Goal: Find specific page/section: Find specific page/section

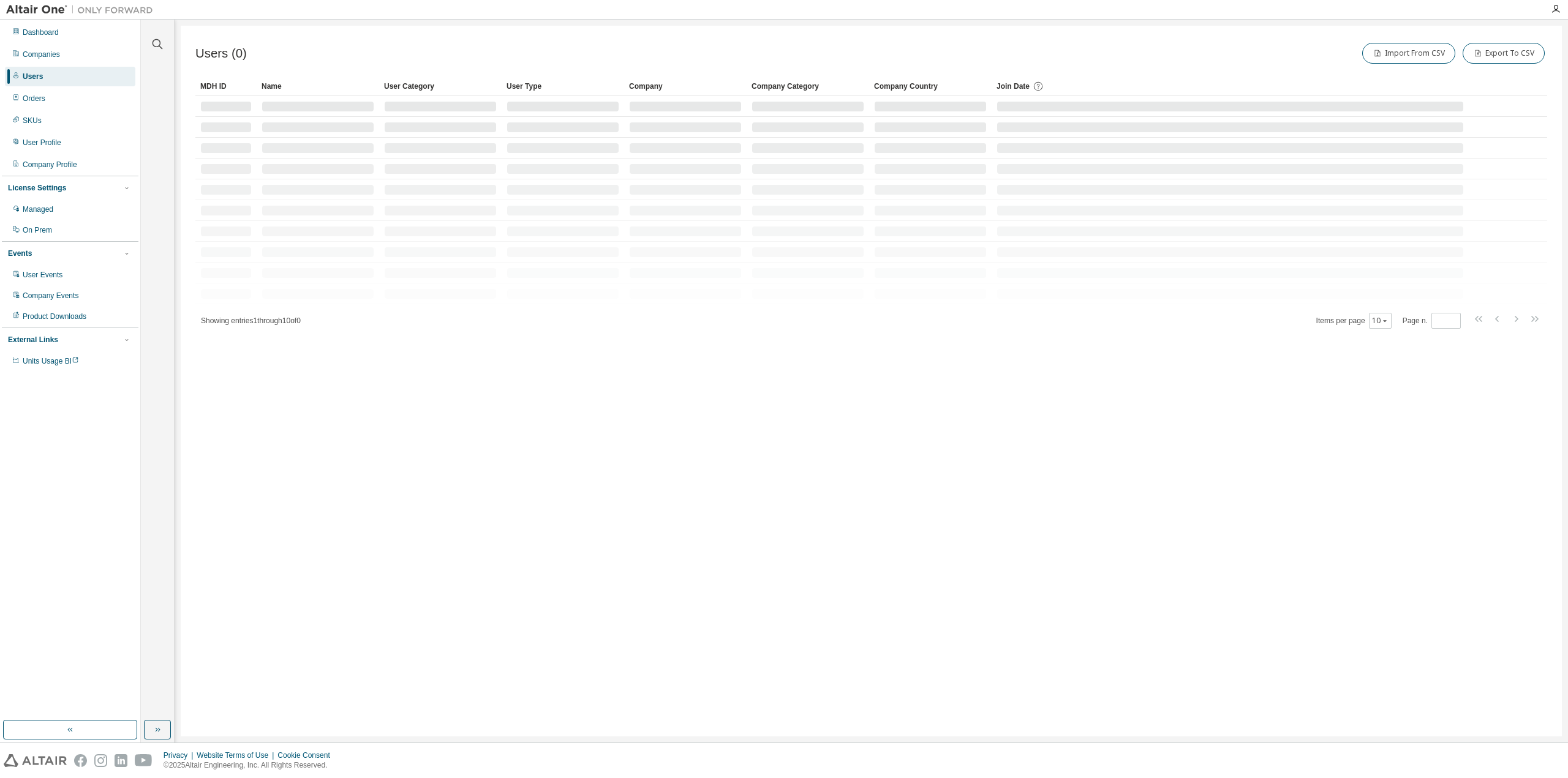
click at [148, 45] on div at bounding box center [157, 36] width 30 height 31
click at [154, 44] on icon "button" at bounding box center [157, 44] width 15 height 15
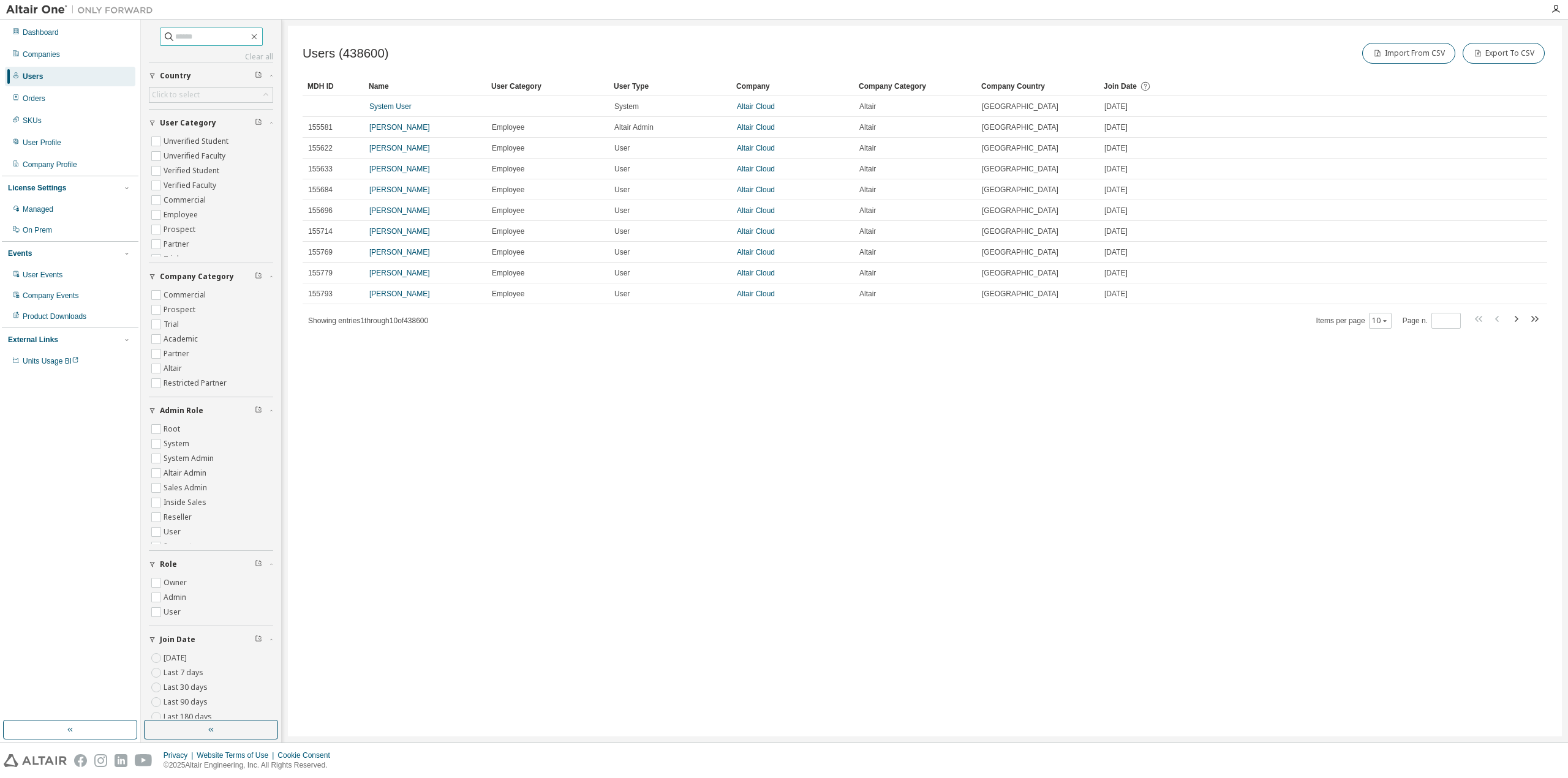
click at [175, 41] on input "text" at bounding box center [211, 36] width 73 height 12
paste input "**********"
type input "**********"
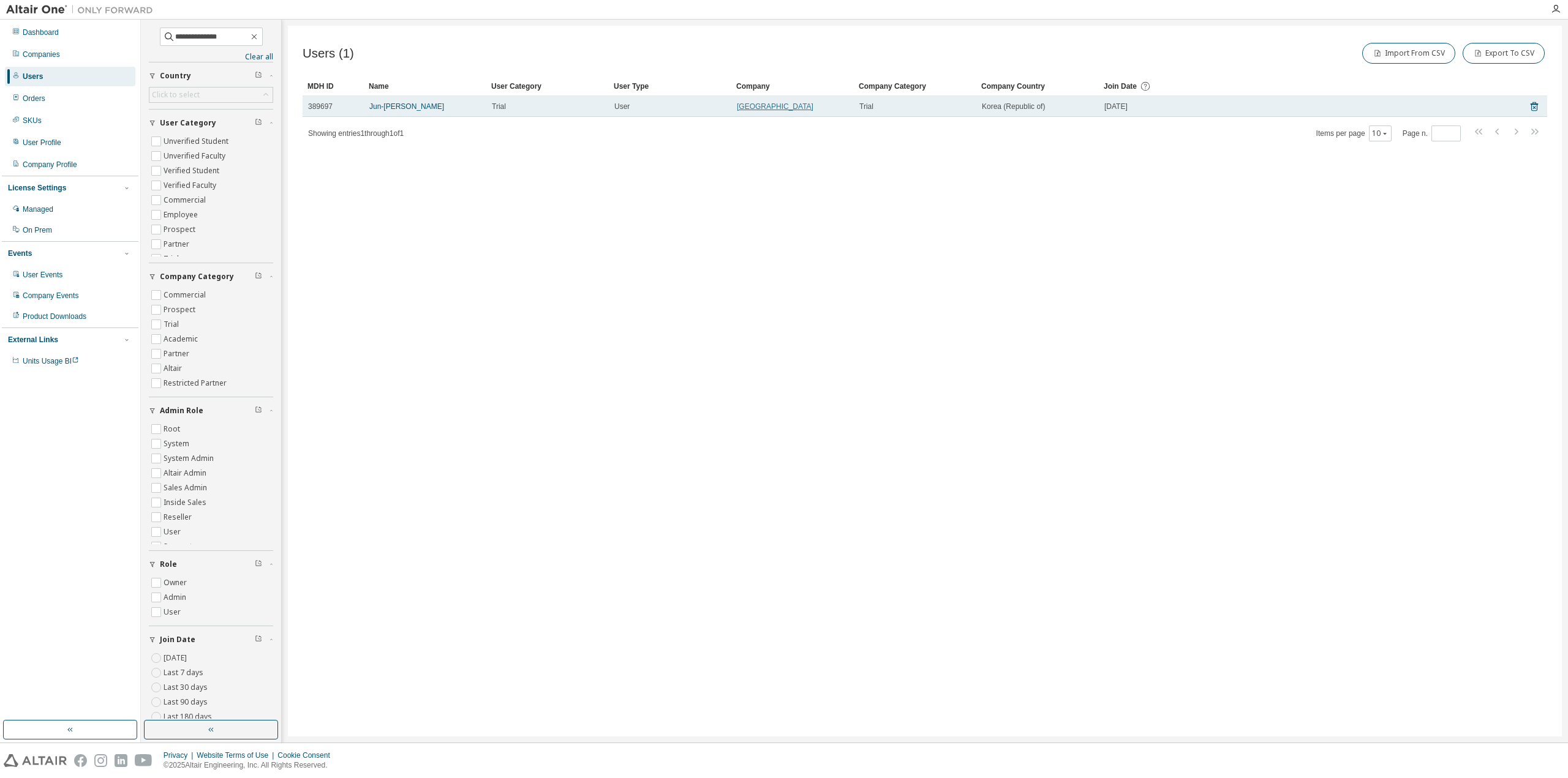
click at [760, 103] on link "Soonchunhyang University" at bounding box center [774, 106] width 77 height 8
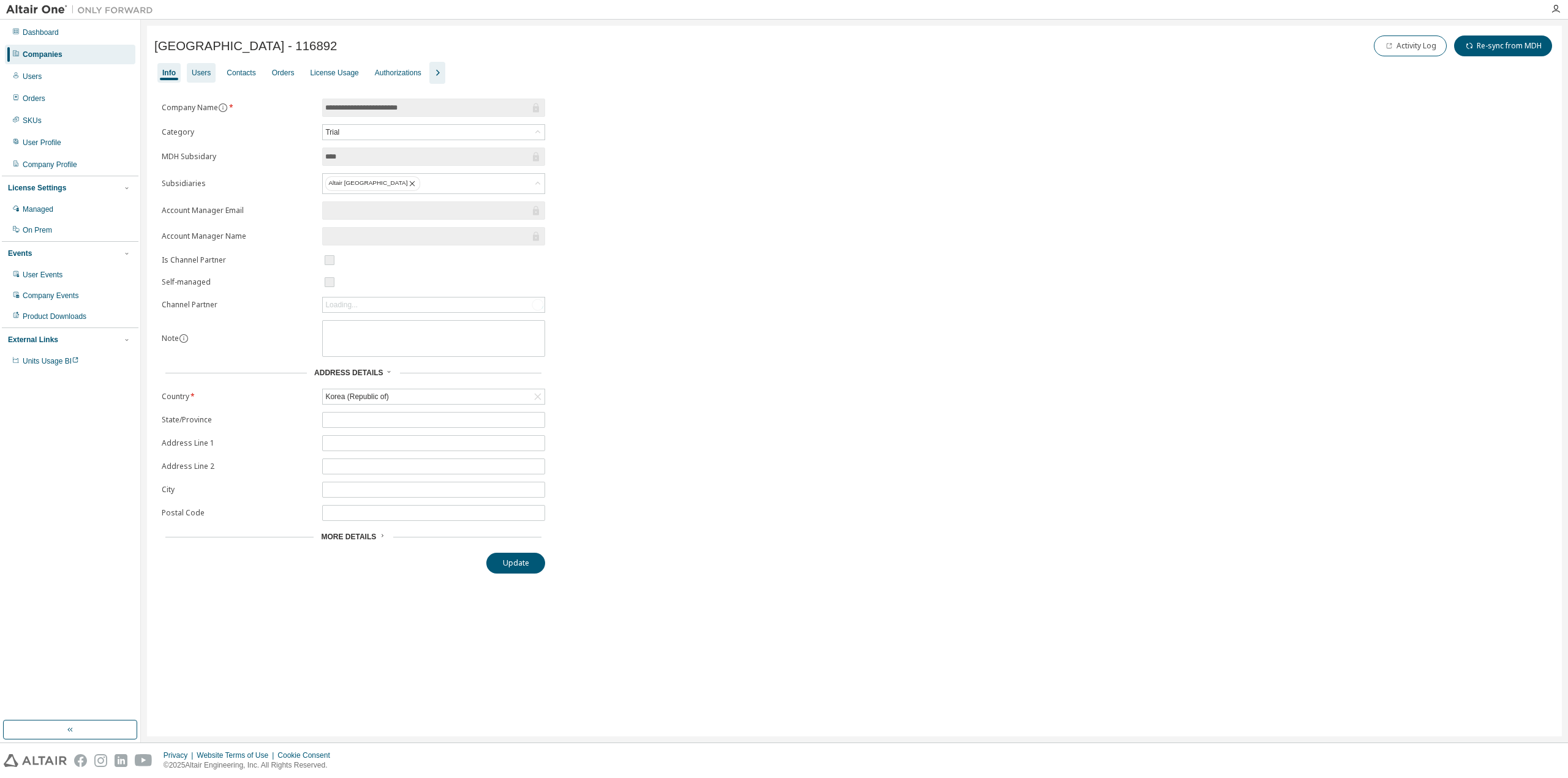
click at [206, 74] on div "Users" at bounding box center [201, 72] width 19 height 10
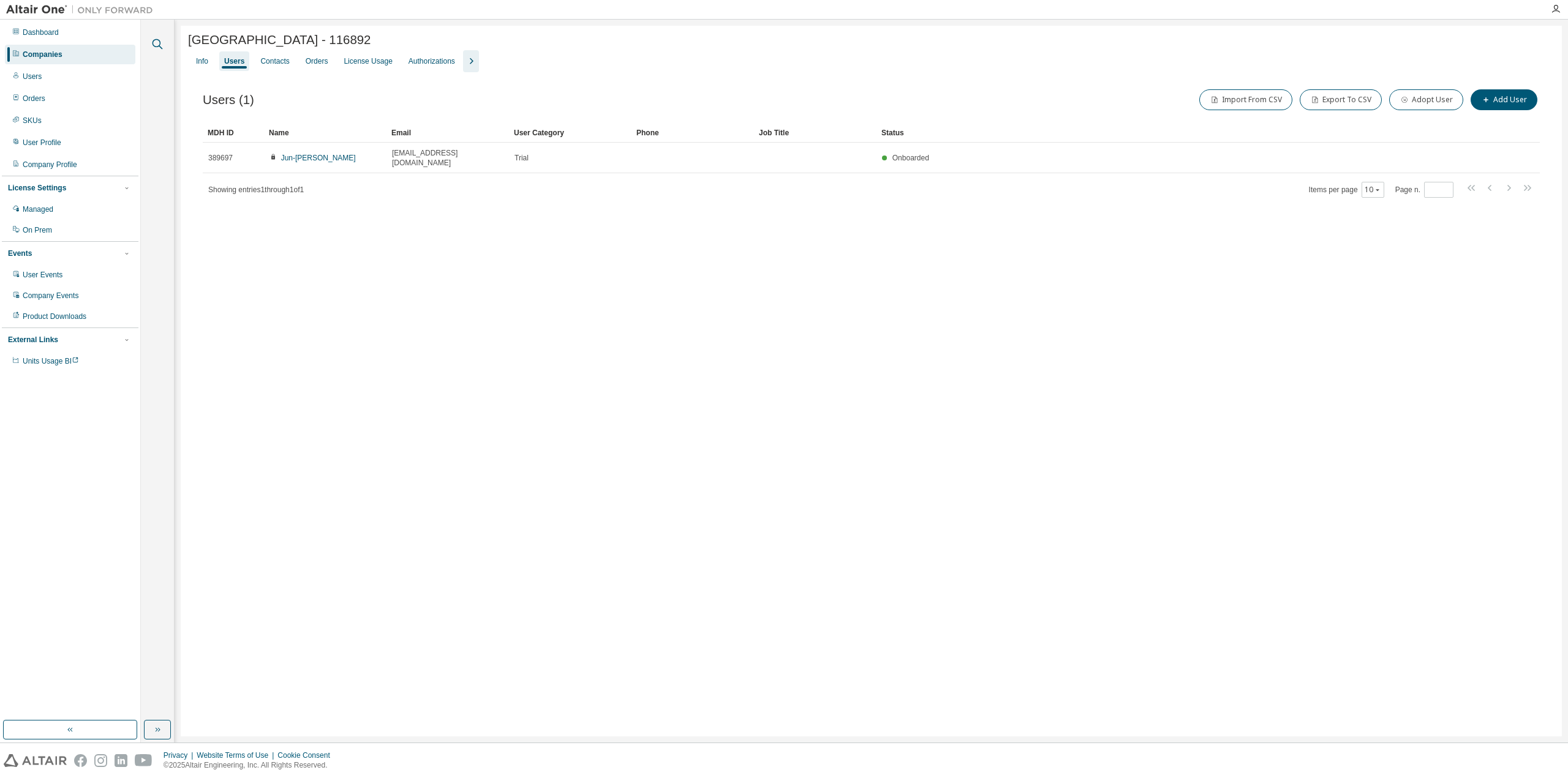
click at [163, 42] on icon "button" at bounding box center [157, 44] width 15 height 15
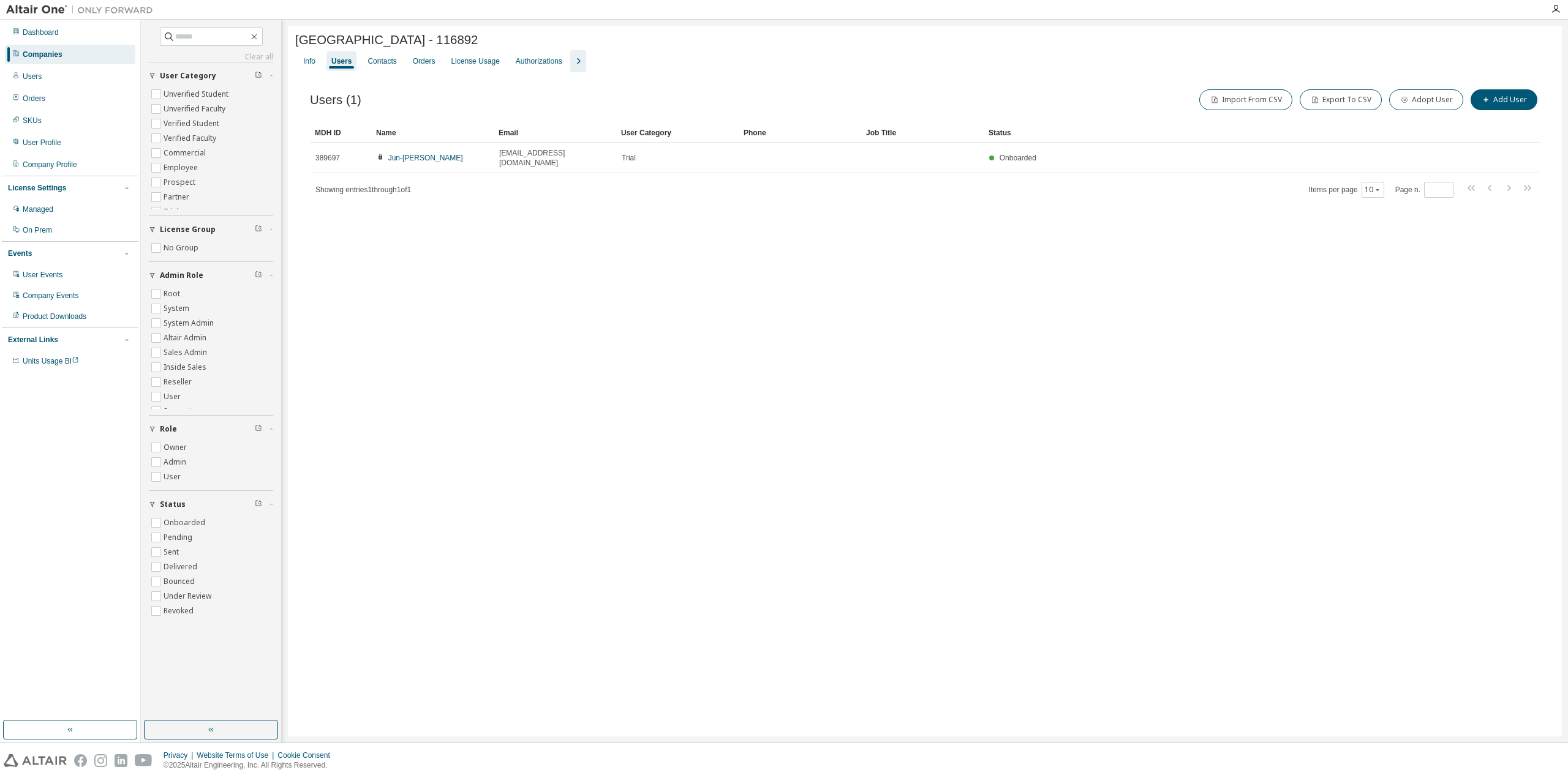
click at [416, 105] on div "Users (1) Import From CSV Export To CSV Adopt User Add User" at bounding box center [924, 100] width 1229 height 26
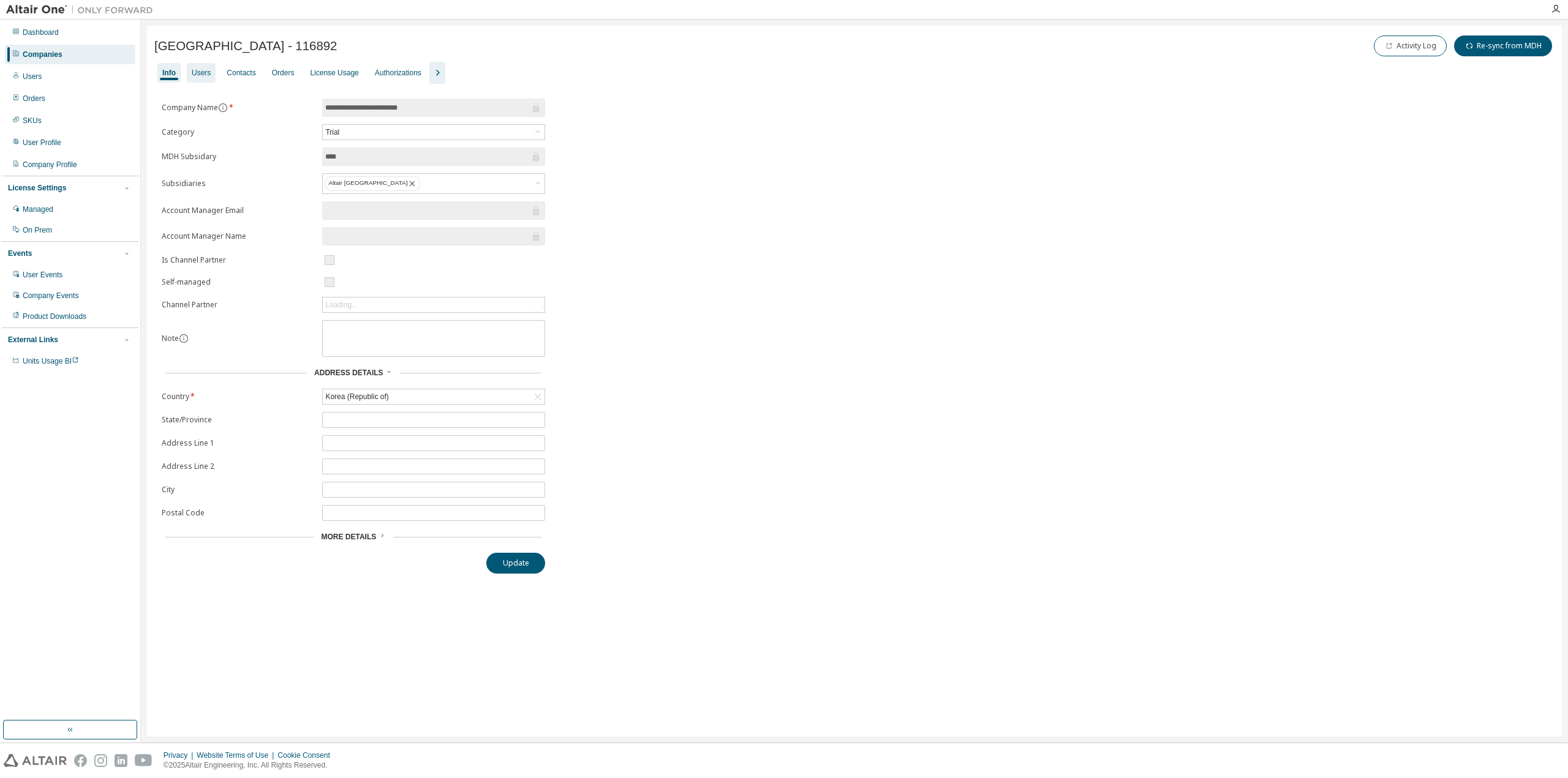
click at [200, 78] on div "Users" at bounding box center [201, 72] width 29 height 19
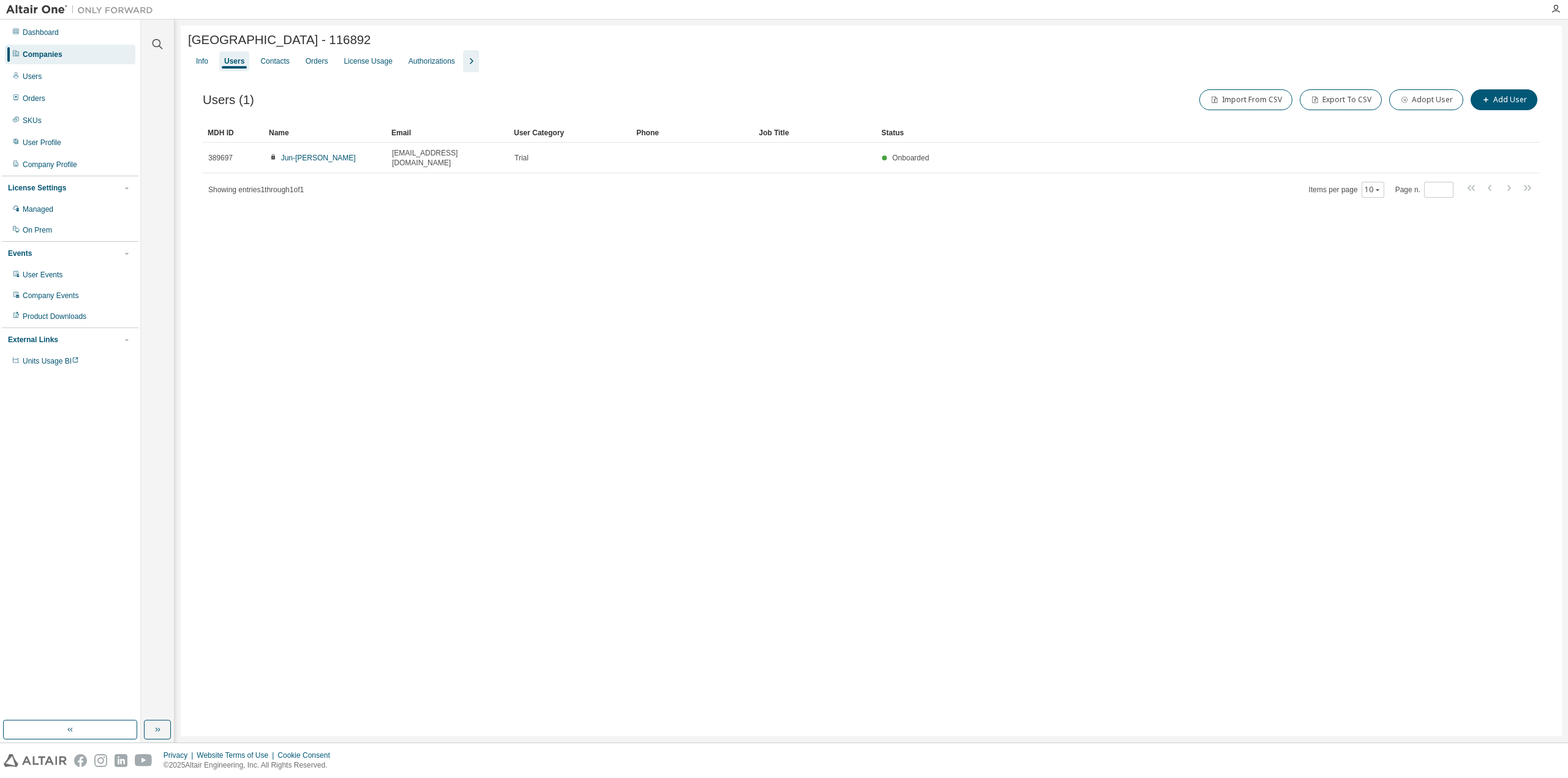
click at [414, 530] on div "Soonchunhyang University - 116892 Clear Load Save Save As Field Operator Value …" at bounding box center [870, 381] width 1381 height 711
click at [466, 59] on icon "button" at bounding box center [471, 61] width 15 height 15
click at [550, 63] on div "Groups" at bounding box center [549, 61] width 24 height 10
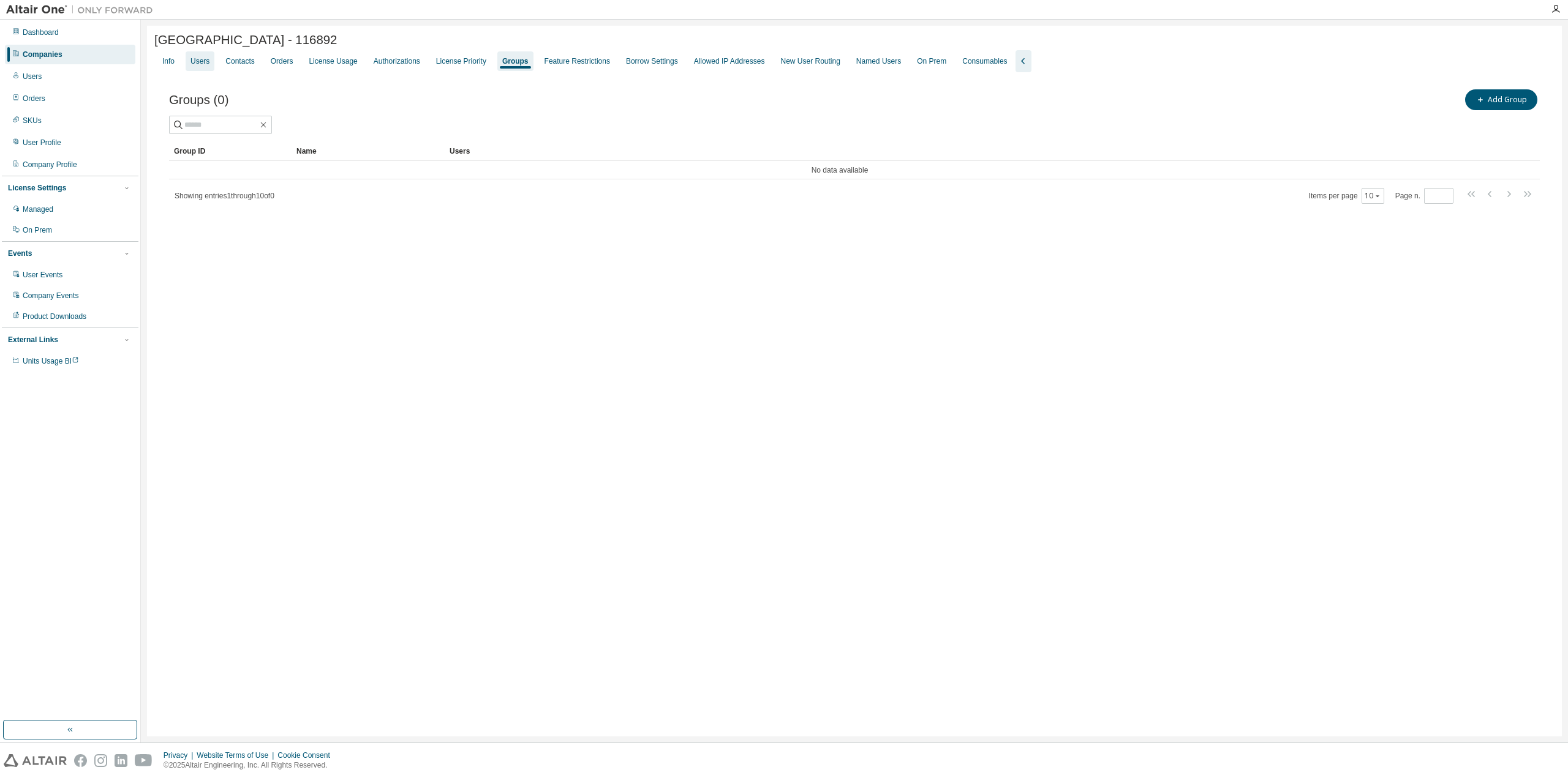
click at [196, 67] on div "Users" at bounding box center [200, 61] width 19 height 10
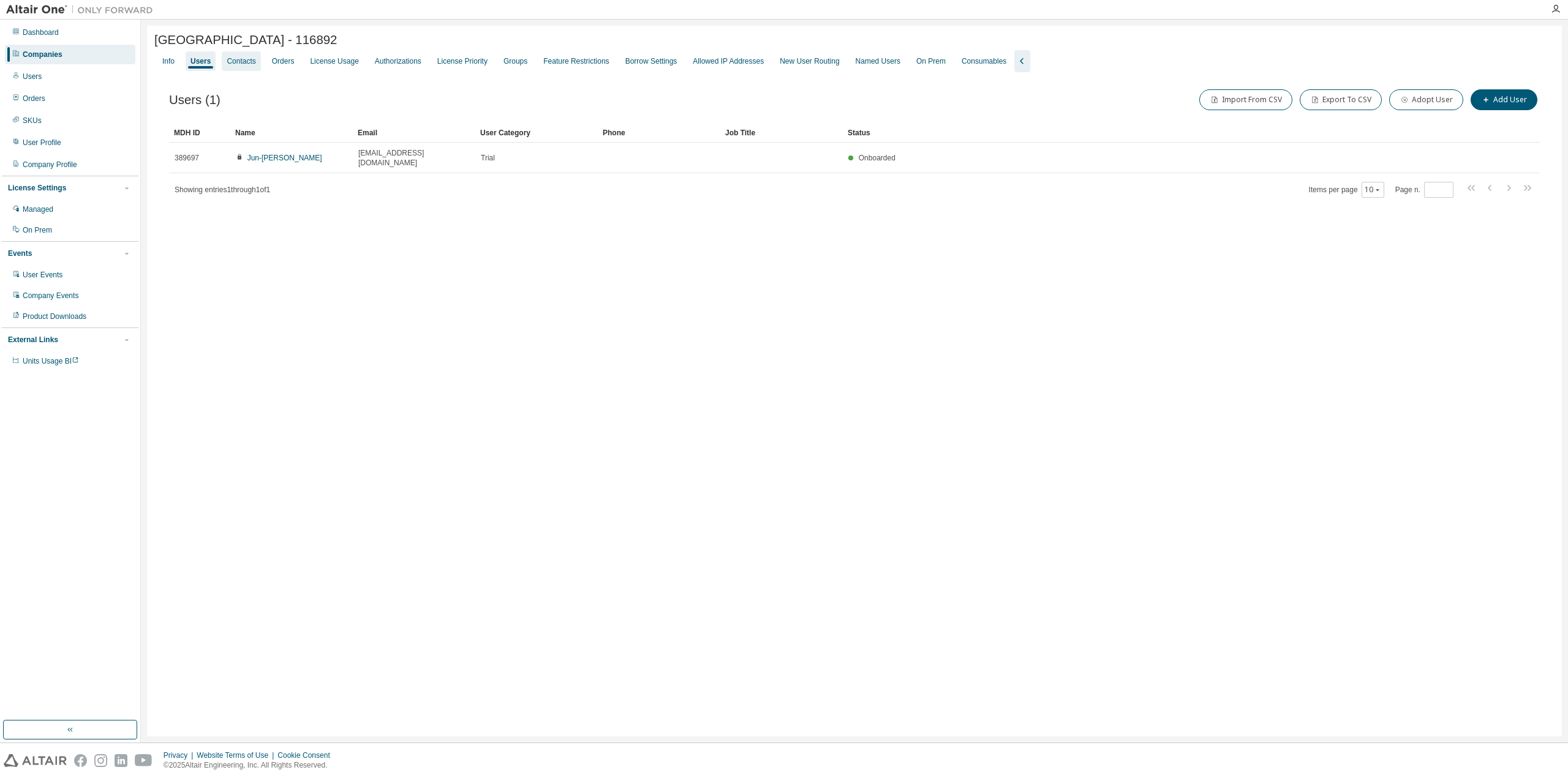
click at [241, 62] on div "Info Users Contacts Orders License Usage Authorizations License Priority Groups…" at bounding box center [854, 61] width 1400 height 22
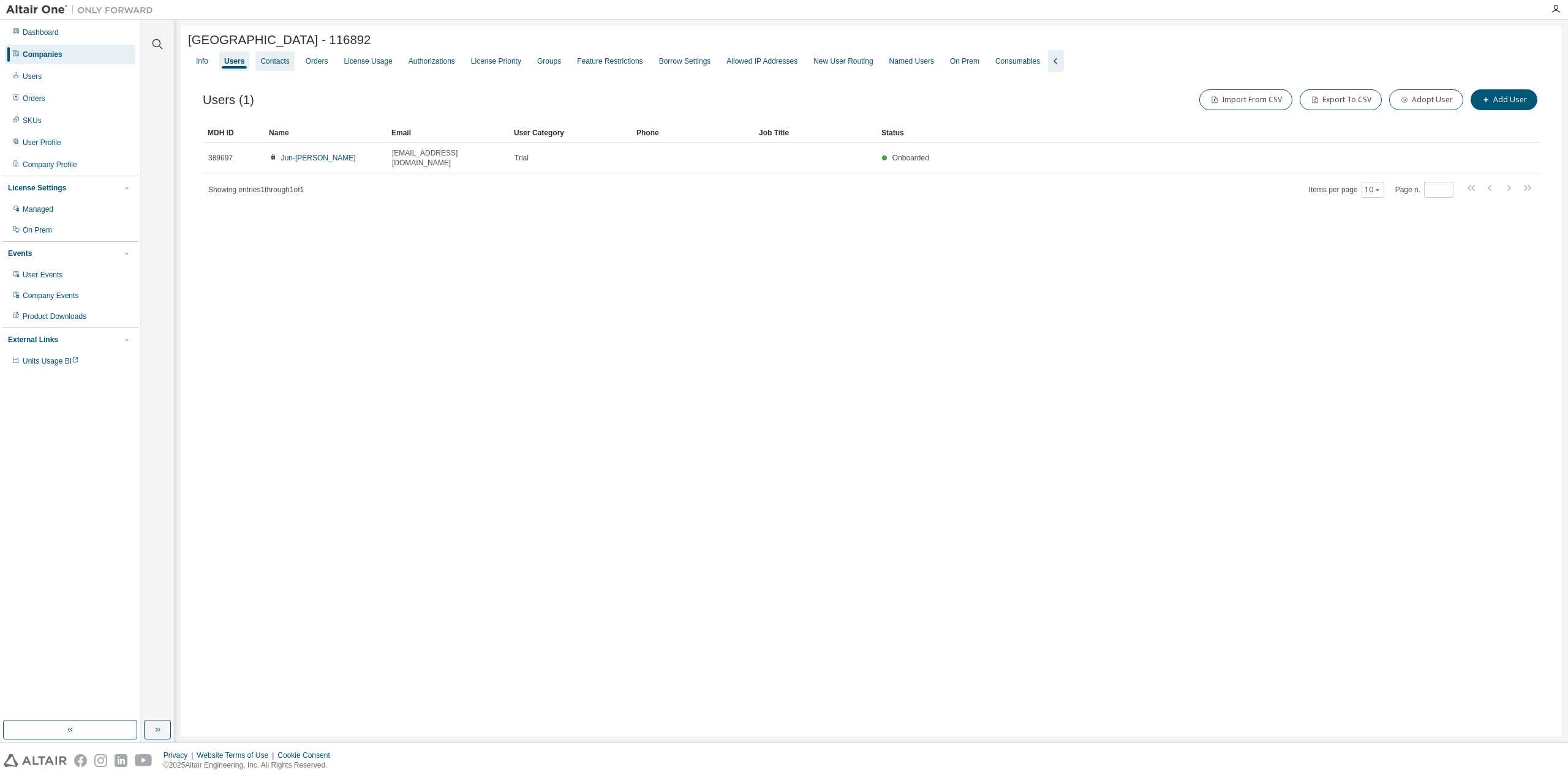
click at [276, 63] on div "Contacts" at bounding box center [274, 61] width 29 height 10
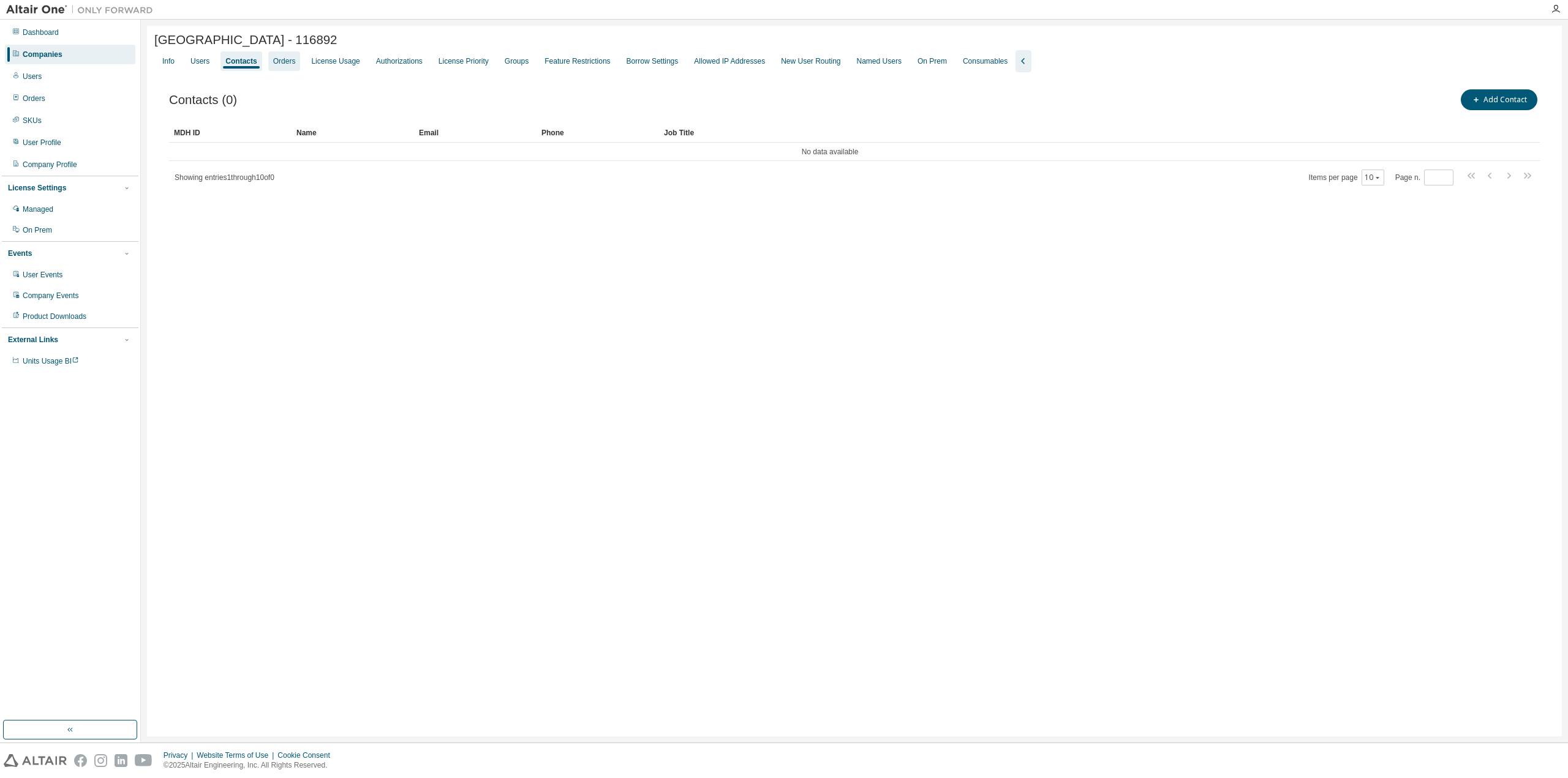
click at [289, 67] on div "Orders" at bounding box center [284, 61] width 22 height 10
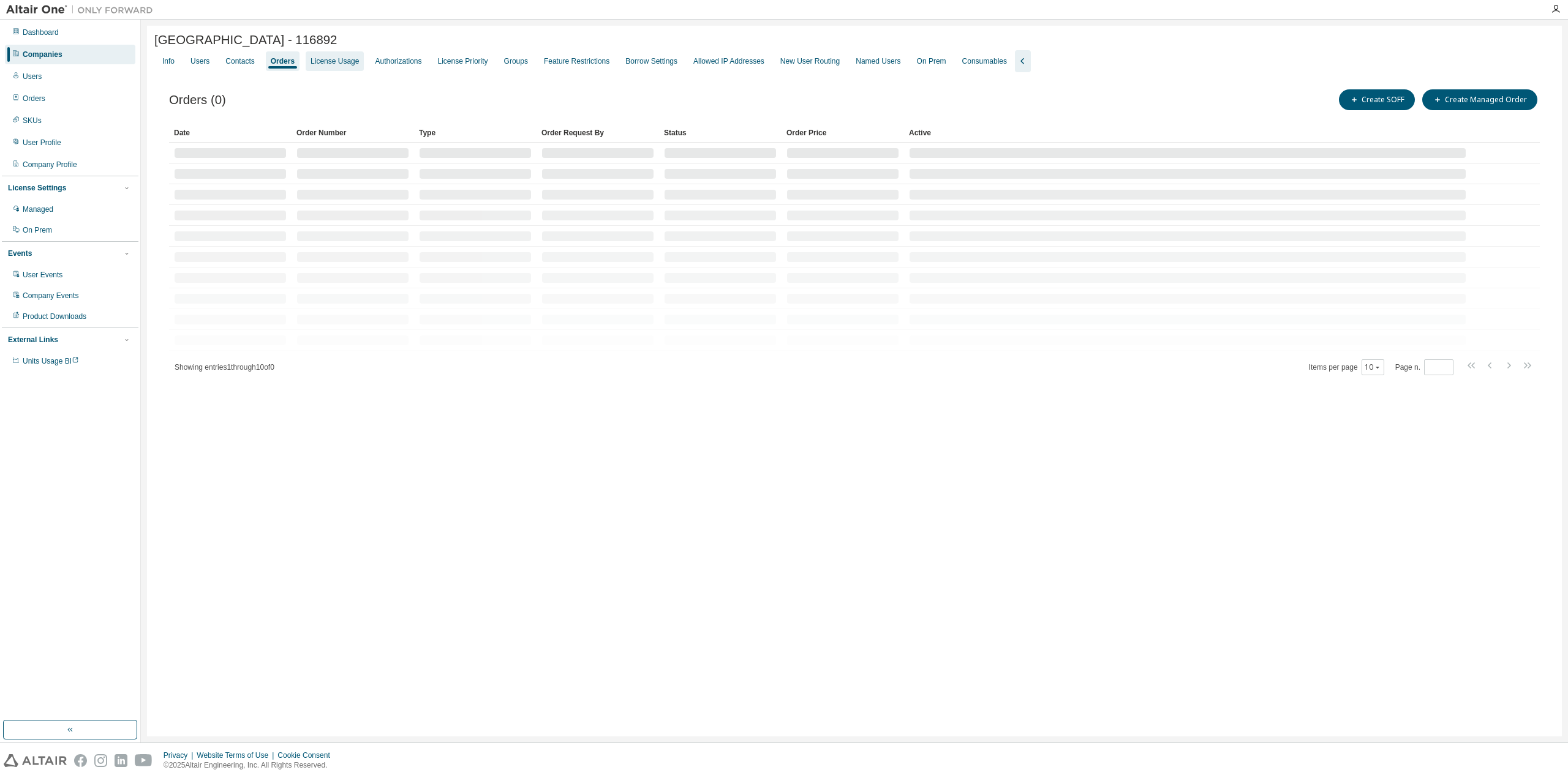
click at [329, 65] on div "License Usage" at bounding box center [335, 61] width 48 height 10
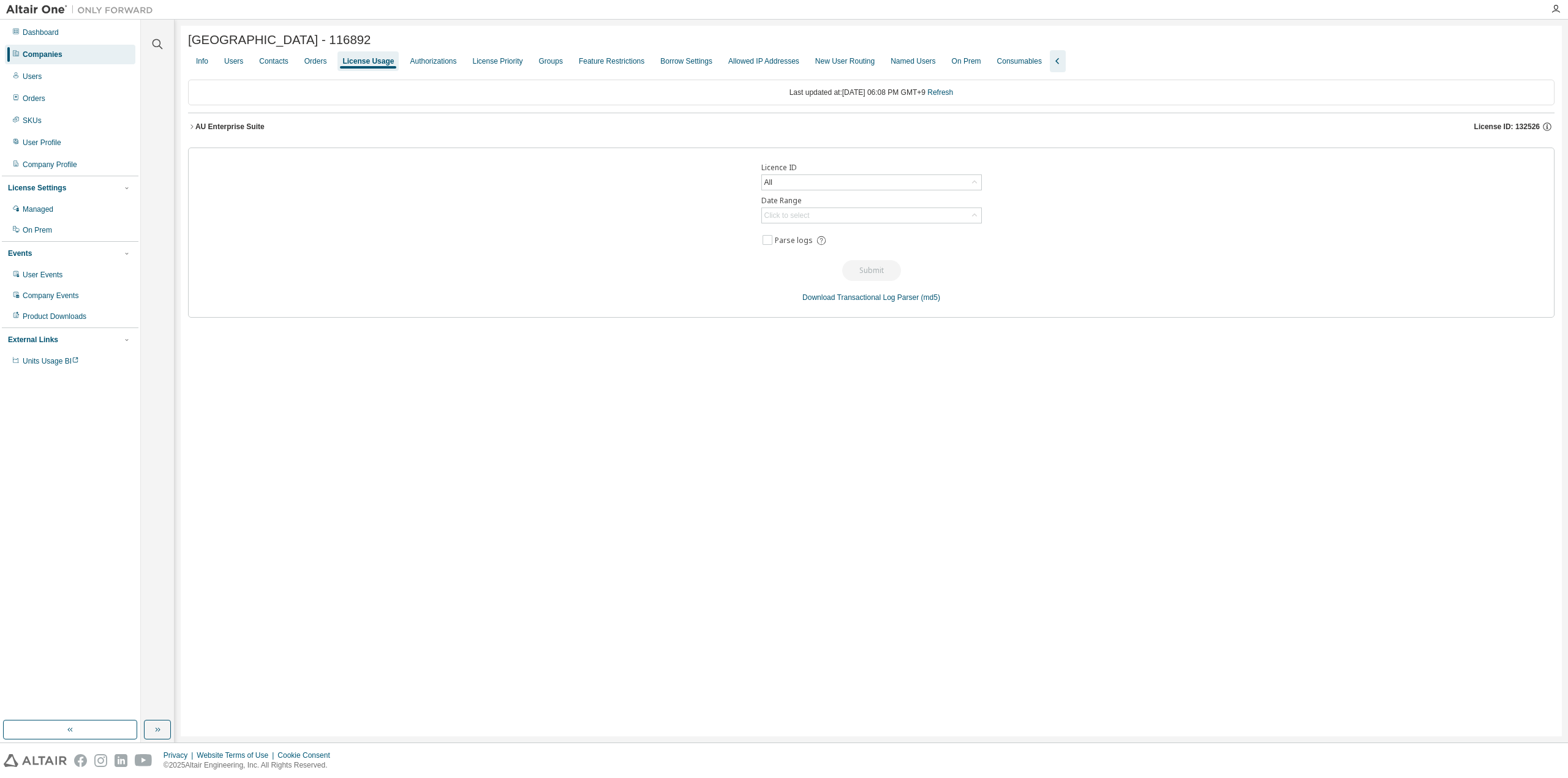
click at [329, 65] on div "Info Users Contacts Orders License Usage Authorizations License Priority Groups…" at bounding box center [870, 61] width 1366 height 22
click at [846, 177] on div "All" at bounding box center [871, 182] width 219 height 15
click at [853, 154] on div "Licence ID All All 132526 - AU Enterprise Suite 83237 - AU Multi-Physics / Mech…" at bounding box center [870, 233] width 1366 height 170
click at [234, 63] on div "Users" at bounding box center [233, 61] width 19 height 10
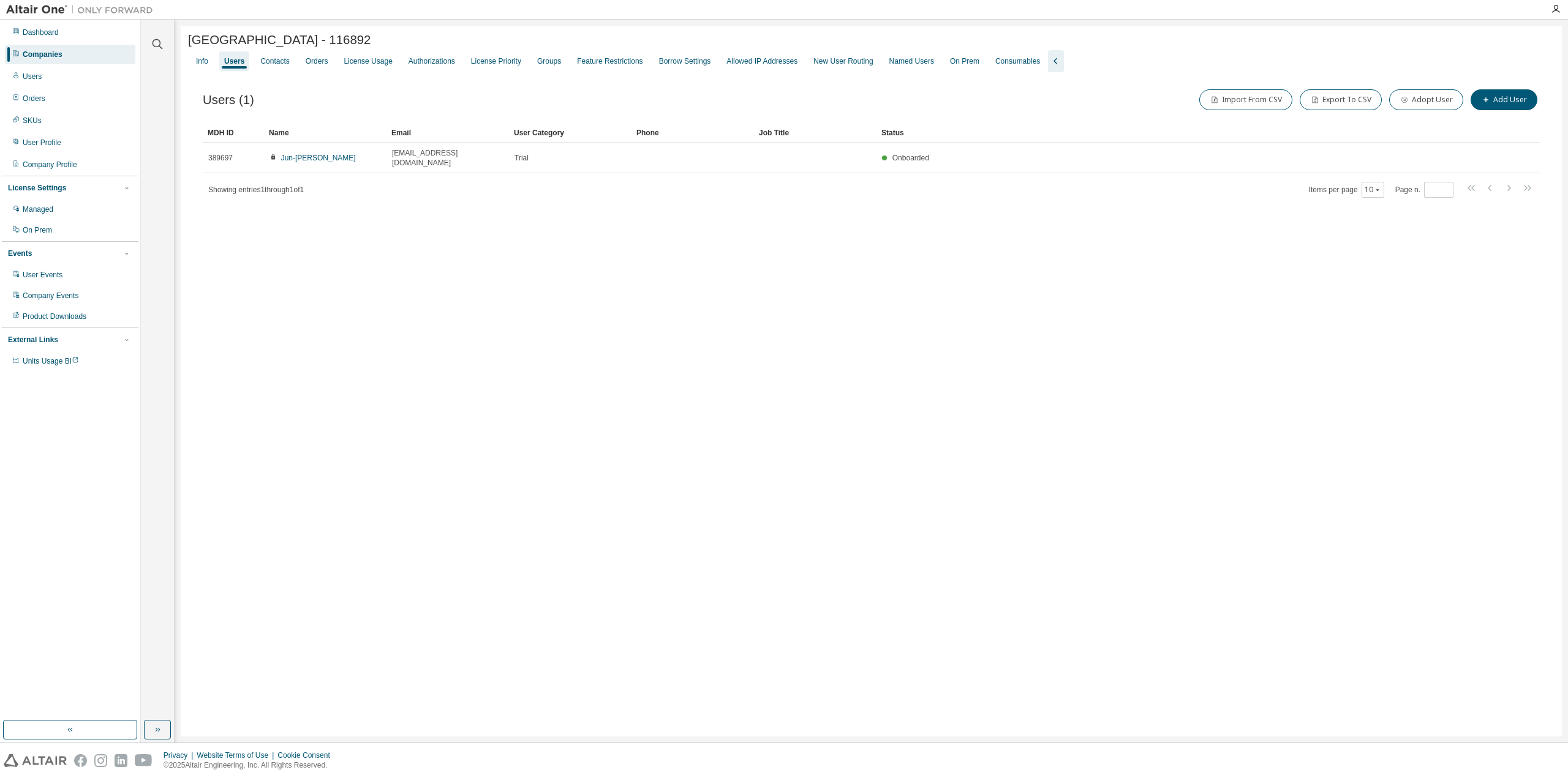
click at [1003, 666] on div "Soonchunhyang University - 116892 Clear Load Save Save As Field Operator Value …" at bounding box center [870, 381] width 1381 height 711
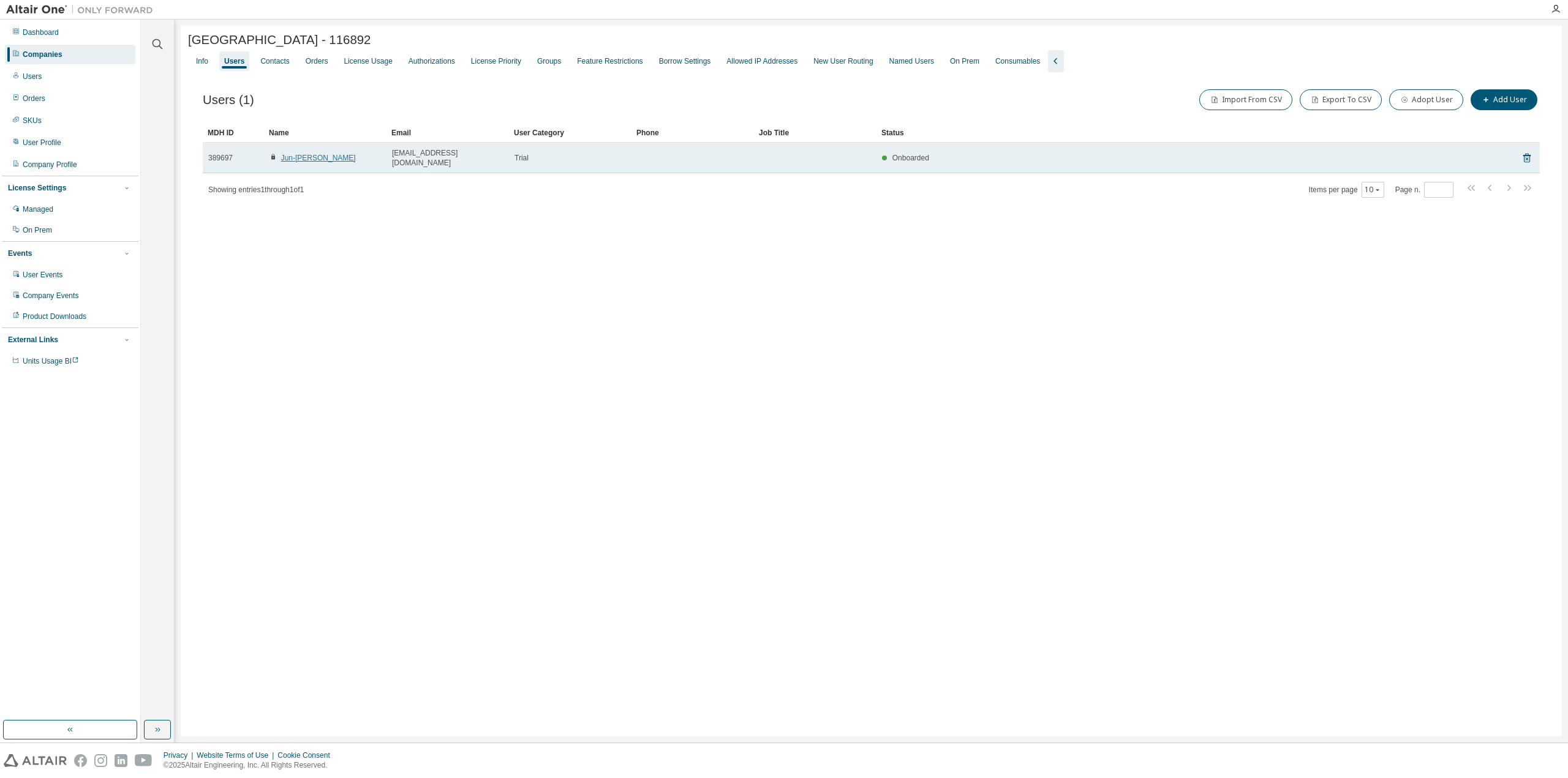
click at [308, 155] on link "Jun-Keun Ji" at bounding box center [318, 157] width 75 height 8
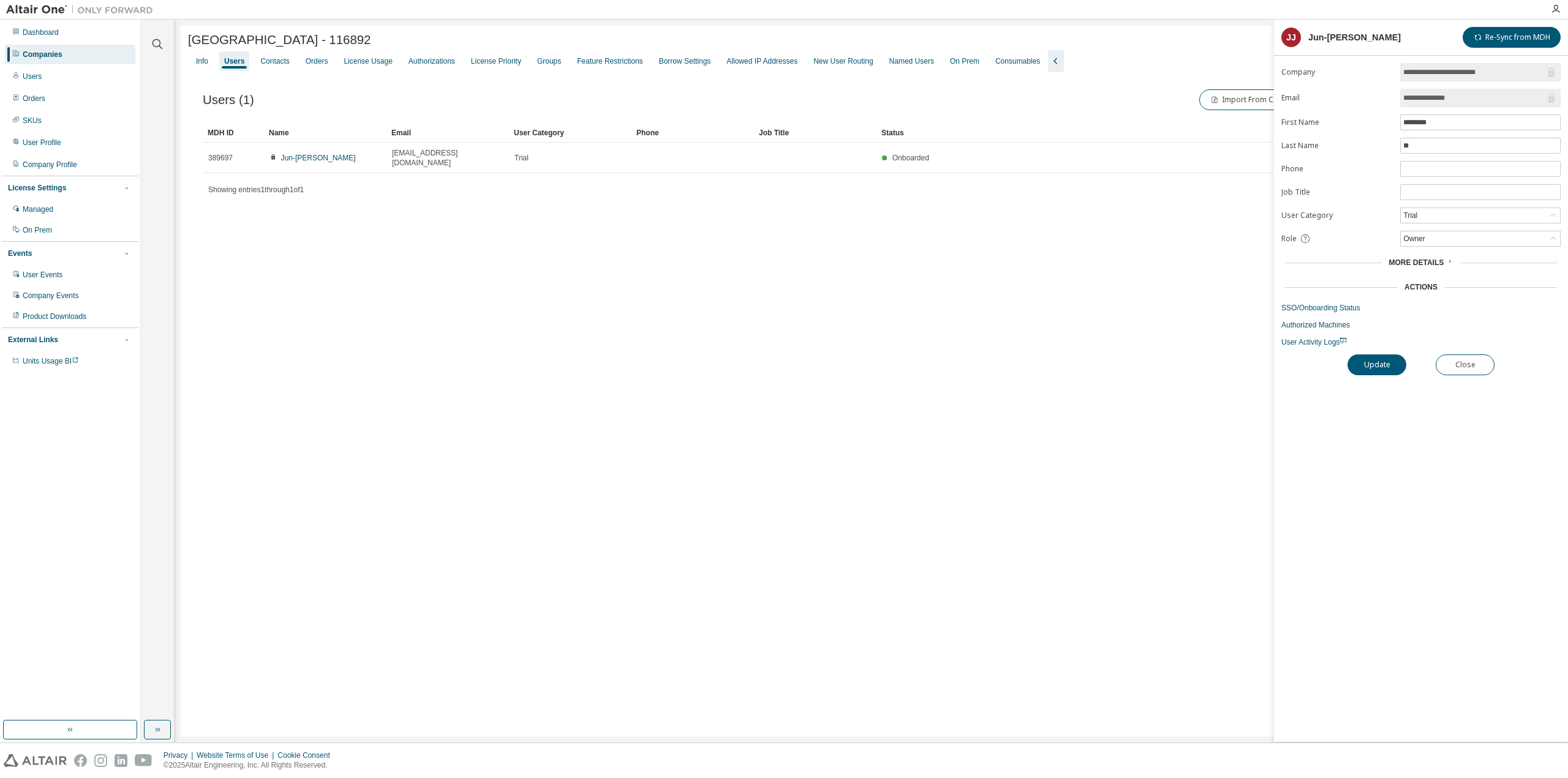
click at [798, 549] on div "Soonchunhyang University - 116892 Clear Load Save Save As Field Operator Value …" at bounding box center [870, 381] width 1381 height 711
click at [623, 500] on div "Soonchunhyang University - 116892 Clear Load Save Save As Field Operator Value …" at bounding box center [870, 381] width 1381 height 711
click at [494, 77] on div "Users (1) Import From CSV Export To CSV Adopt User Add User Clear Load Save Sav…" at bounding box center [870, 151] width 1366 height 158
drag, startPoint x: 397, startPoint y: 39, endPoint x: 188, endPoint y: 36, distance: 209.0
click at [188, 36] on div "Soonchunhyang University - 116892" at bounding box center [870, 40] width 1366 height 14
